Goal: Find specific page/section: Find specific page/section

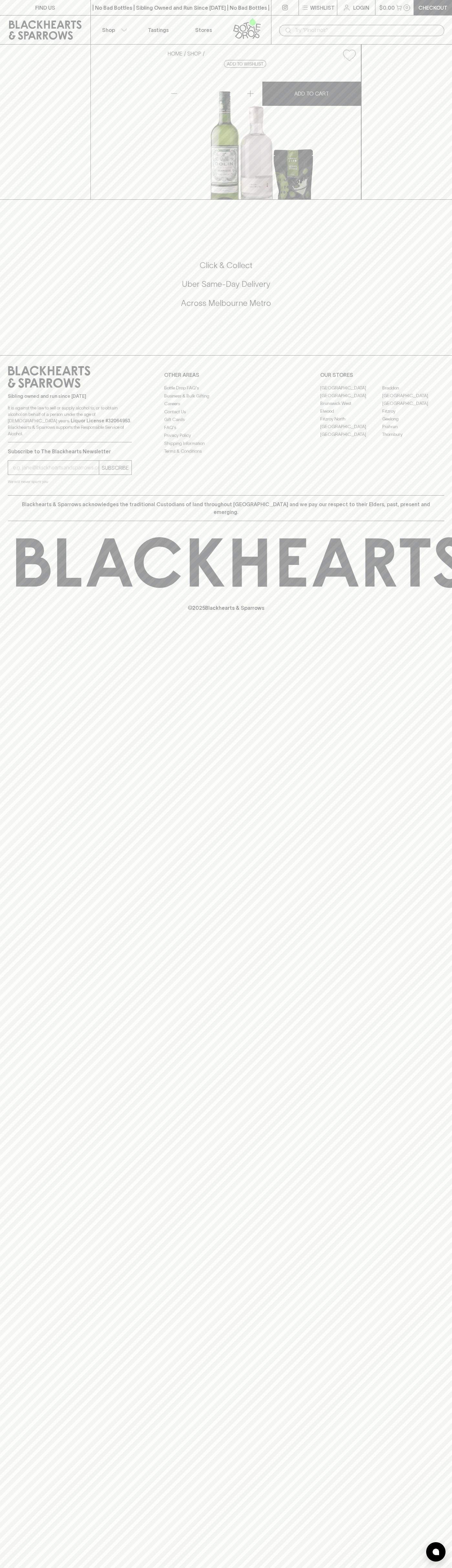
click at [351, 415] on link "Elwood" at bounding box center [351, 411] width 62 height 8
click at [39, 30] on icon at bounding box center [45, 30] width 81 height 19
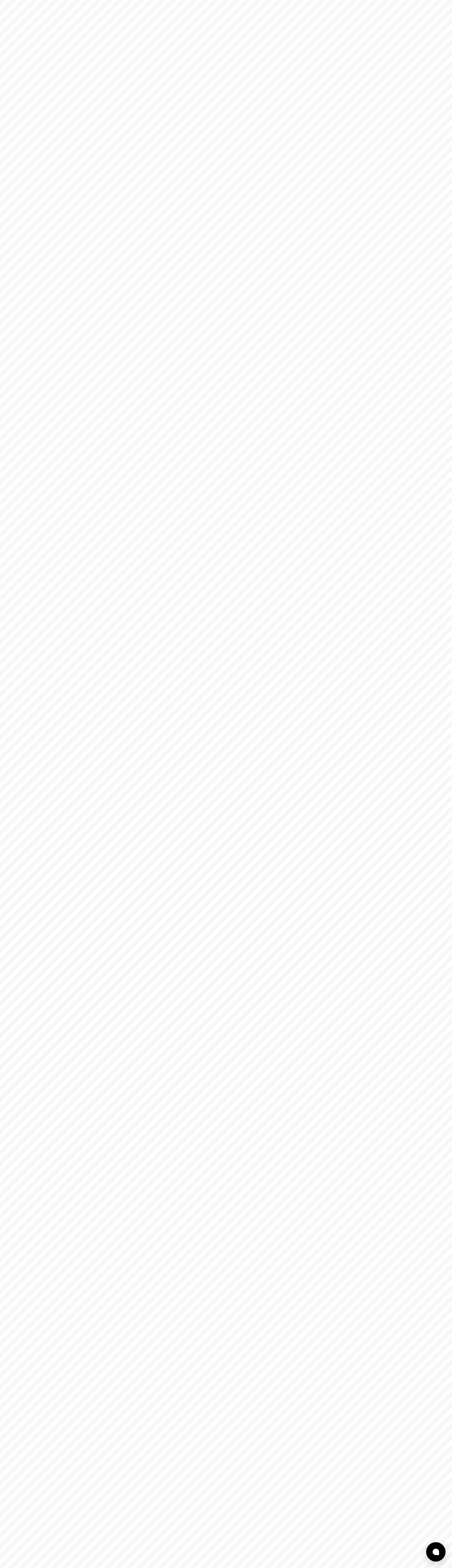
click at [433, 0] on html at bounding box center [226, 0] width 452 height 0
click at [51, 0] on html at bounding box center [226, 0] width 452 height 0
click at [15, 0] on html at bounding box center [226, 0] width 452 height 0
